Goal: Task Accomplishment & Management: Use online tool/utility

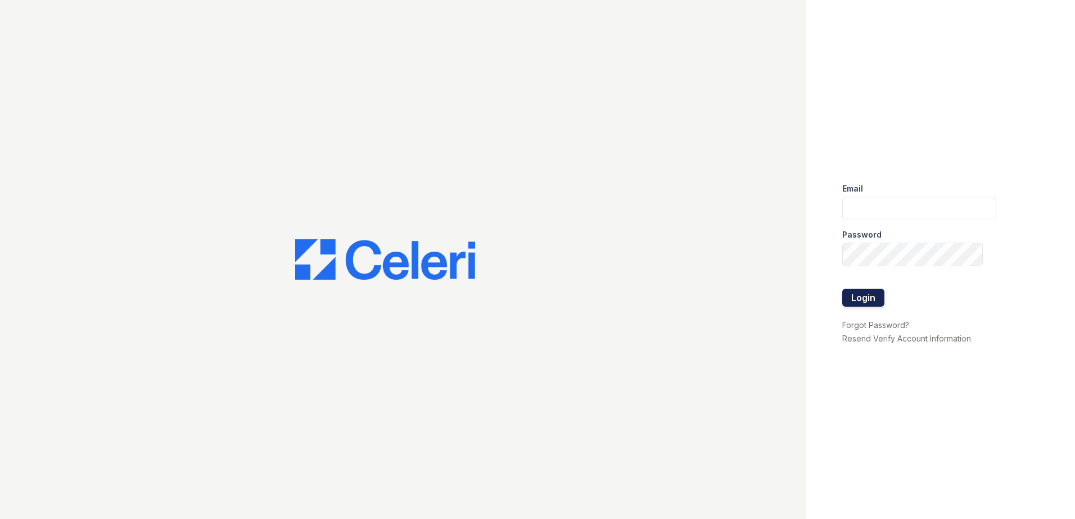
type input "[EMAIL_ADDRESS][DOMAIN_NAME]"
click at [860, 293] on button "Login" at bounding box center [863, 298] width 42 height 18
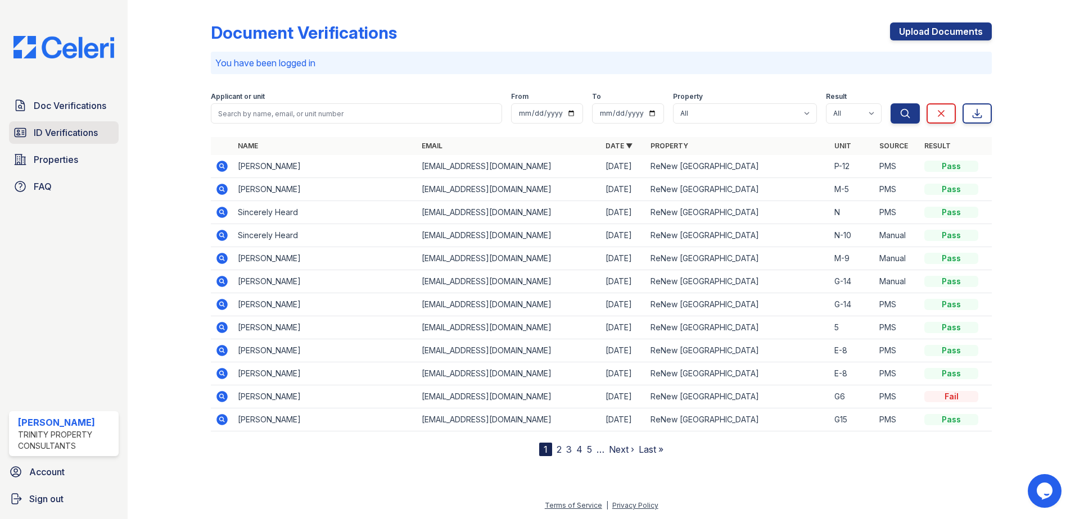
click at [55, 132] on span "ID Verifications" at bounding box center [66, 132] width 64 height 13
